Goal: Register for event/course

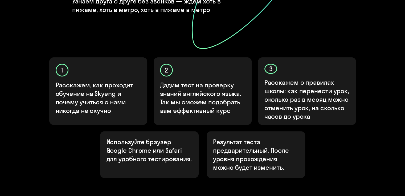
scroll to position [188, 0]
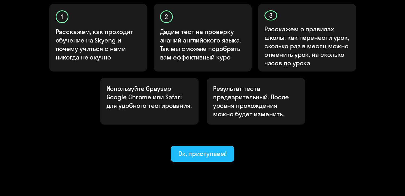
click at [198, 150] on font "Ок, приступаем!" at bounding box center [202, 154] width 48 height 8
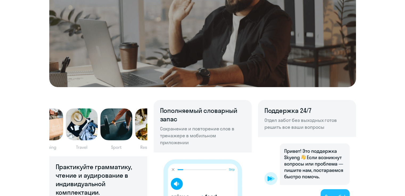
scroll to position [422, 0]
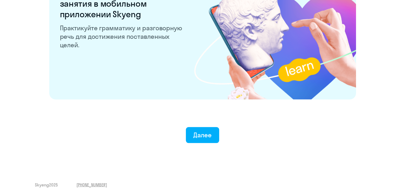
scroll to position [1049, 0]
click at [207, 132] on font "Далее" at bounding box center [202, 135] width 18 height 8
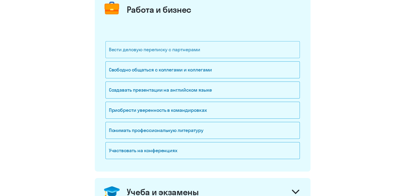
scroll to position [72, 0]
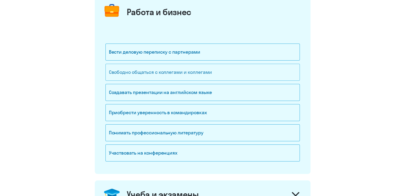
click at [175, 74] on font "Свободно общаться с коллегами и коллегами" at bounding box center [160, 72] width 103 height 6
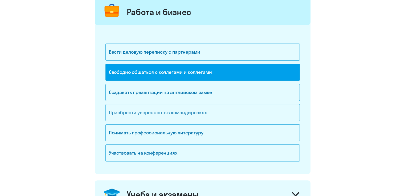
click at [167, 111] on font "Приобрести уверенность в командировках" at bounding box center [158, 113] width 98 height 6
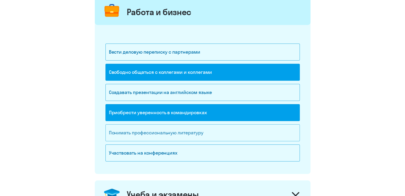
click at [173, 133] on font "Понимать профессиональную литературу" at bounding box center [156, 133] width 94 height 6
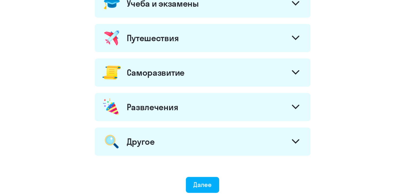
scroll to position [253, 0]
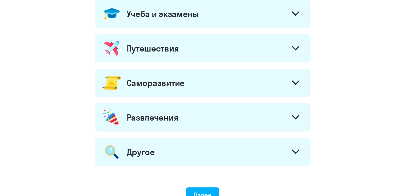
click at [289, 82] on div at bounding box center [295, 83] width 13 height 13
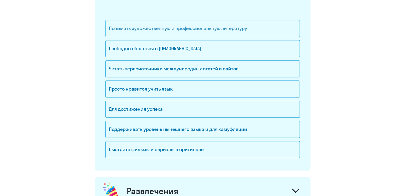
scroll to position [346, 0]
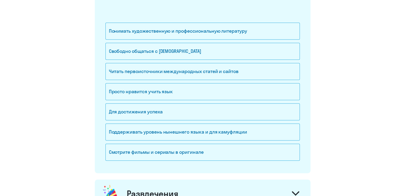
click at [173, 159] on div "Смотрите фильмы и сериалы в оригинале" at bounding box center [202, 154] width 194 height 20
click at [173, 154] on div "Смотрите фильмы и сериалы в оригинале" at bounding box center [202, 152] width 194 height 17
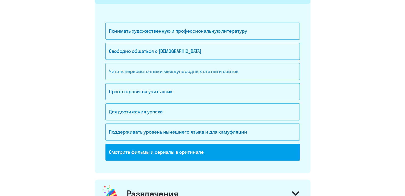
click at [158, 75] on div "Читать первоисточники международных статей и сайтов" at bounding box center [202, 71] width 194 height 17
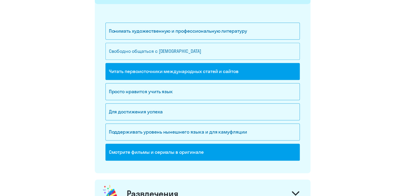
click at [151, 49] on font "Свободно общаться с [DEMOGRAPHIC_DATA]" at bounding box center [155, 51] width 92 height 6
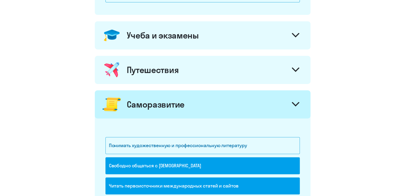
scroll to position [244, 0]
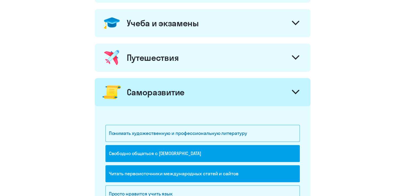
click at [152, 48] on div "Путешествия" at bounding box center [202, 58] width 215 height 28
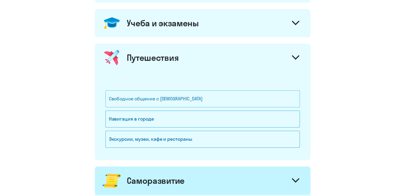
click at [169, 90] on div "Свободное общение с [DEMOGRAPHIC_DATA]" at bounding box center [202, 98] width 194 height 17
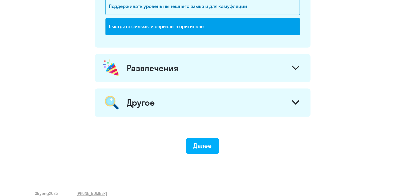
scroll to position [568, 0]
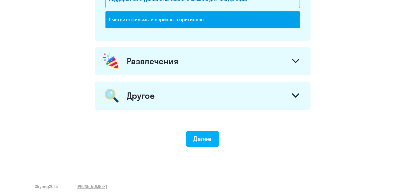
click at [162, 65] on div "Развлечения" at bounding box center [202, 61] width 215 height 28
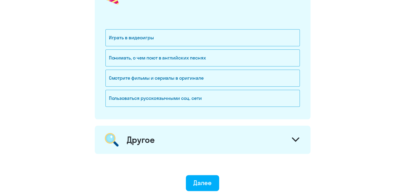
scroll to position [676, 0]
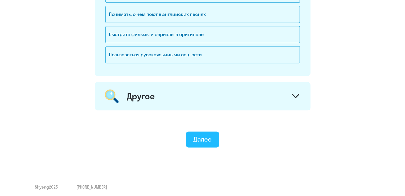
click at [195, 138] on font "Далее" at bounding box center [202, 139] width 18 height 8
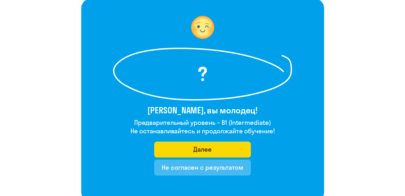
scroll to position [34, 0]
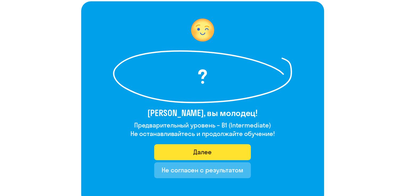
click at [187, 151] on button "Далее" at bounding box center [202, 152] width 97 height 16
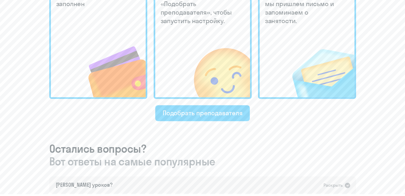
scroll to position [129, 0]
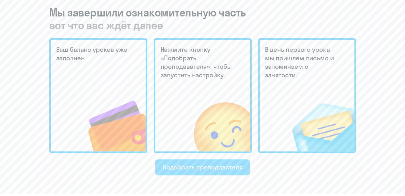
click at [196, 164] on font "Подобрать преподавателя" at bounding box center [203, 167] width 80 height 8
